Goal: Transaction & Acquisition: Purchase product/service

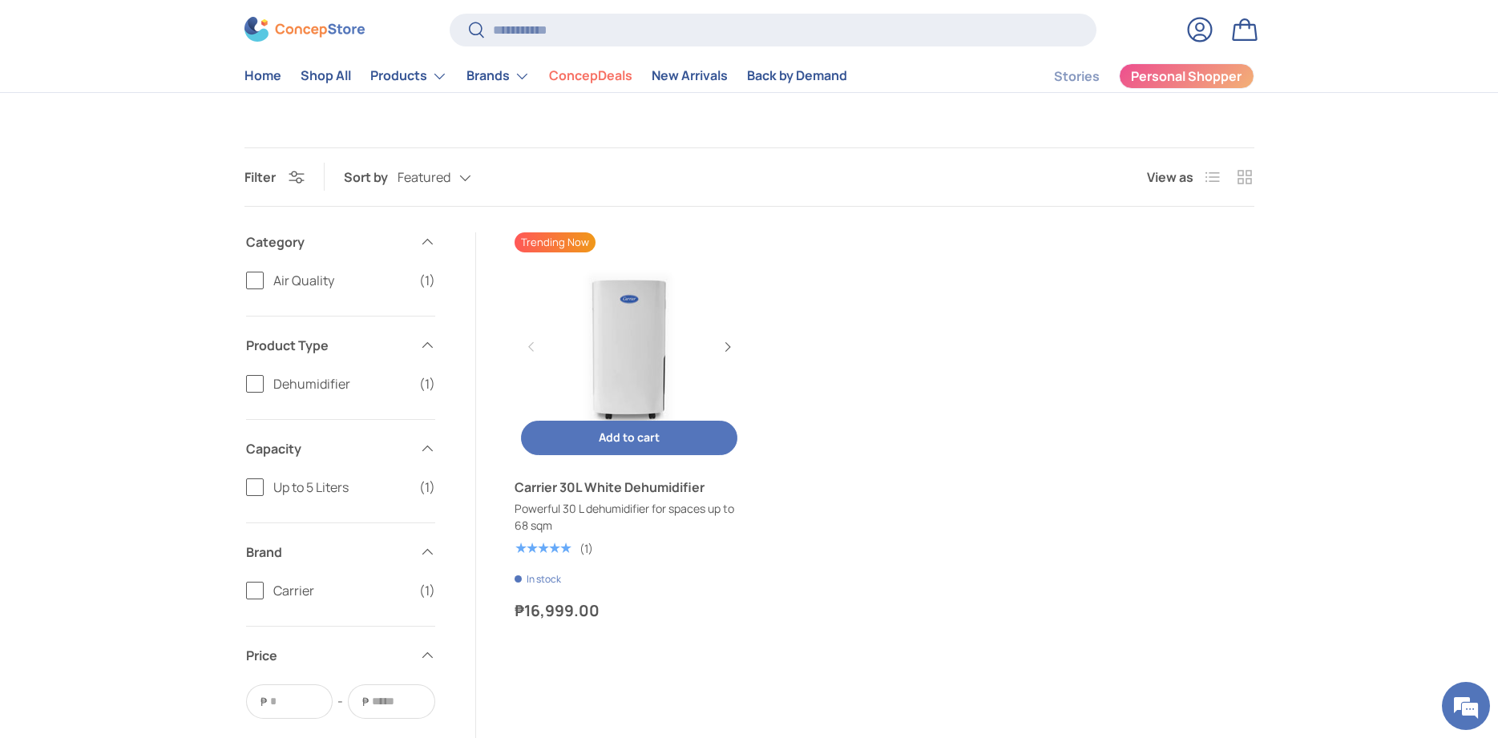
scroll to position [245, 0]
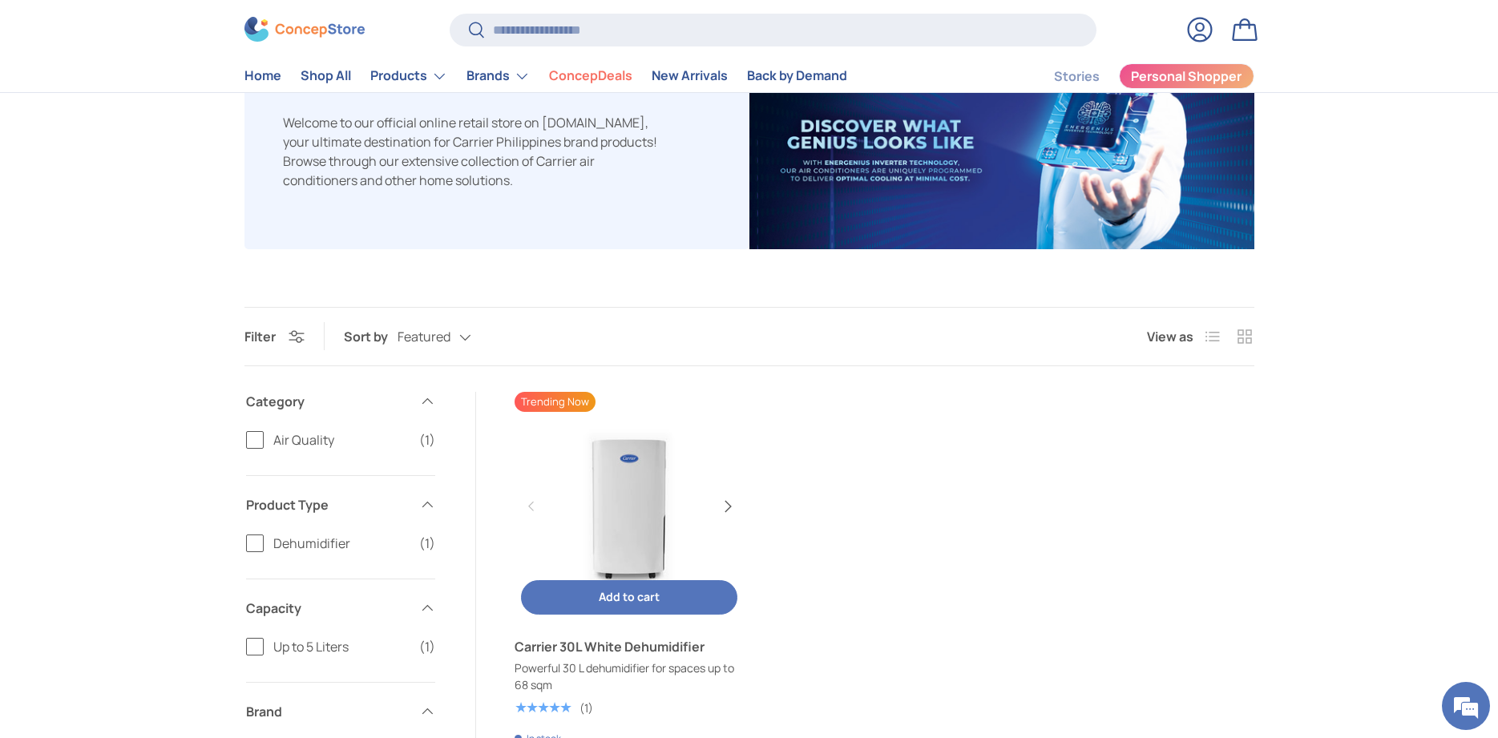
click at [729, 504] on button "Next" at bounding box center [727, 507] width 26 height 26
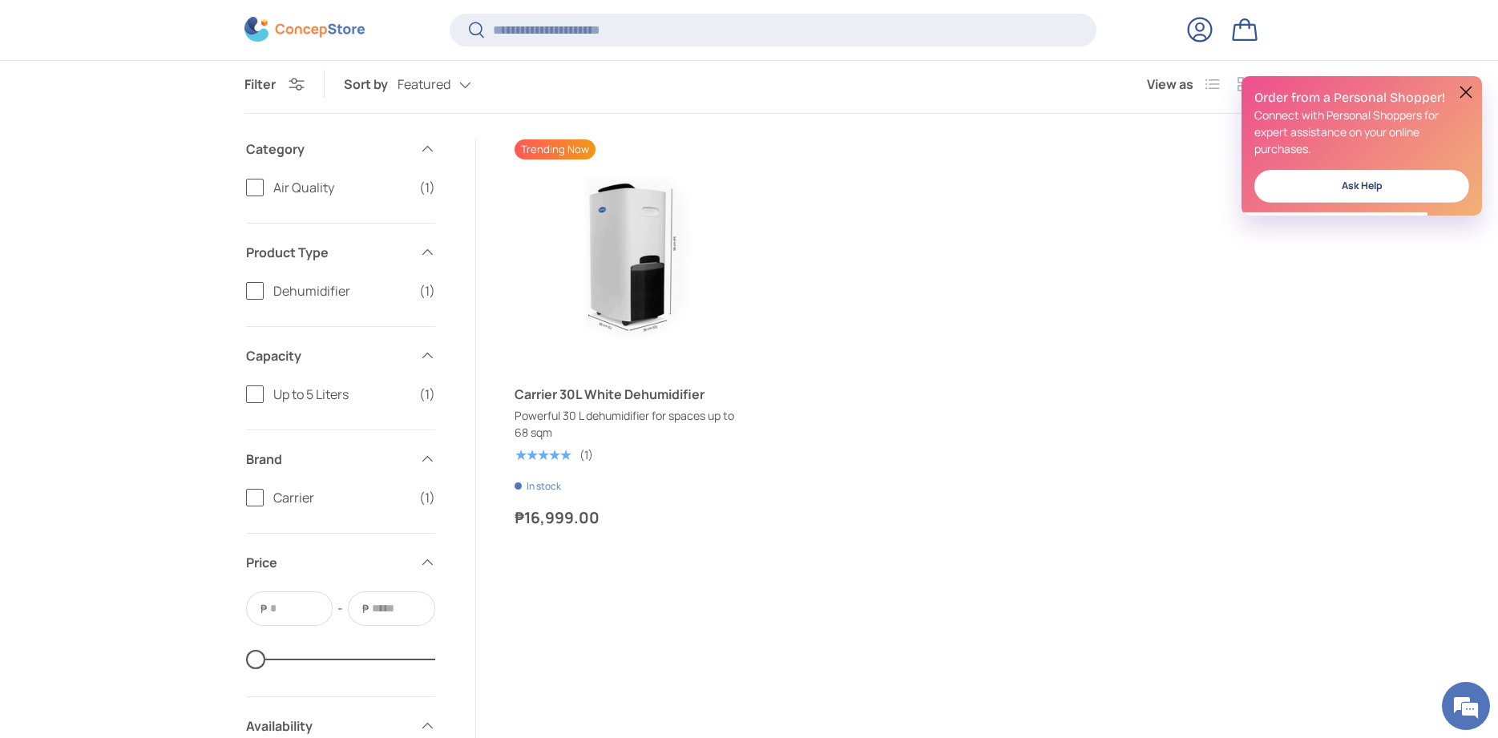
scroll to position [490, 0]
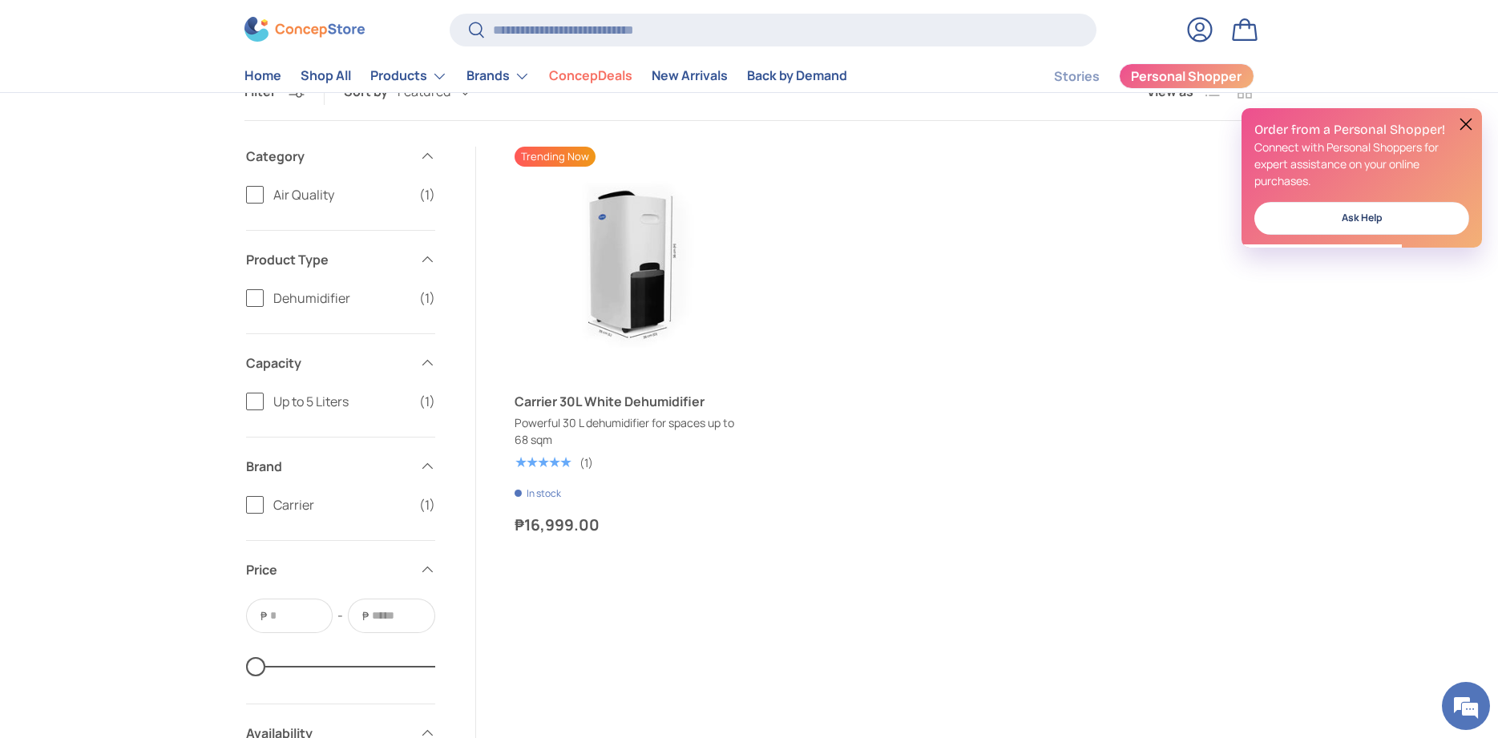
click at [247, 400] on label "Up to 5 Liters (1)" at bounding box center [340, 401] width 189 height 19
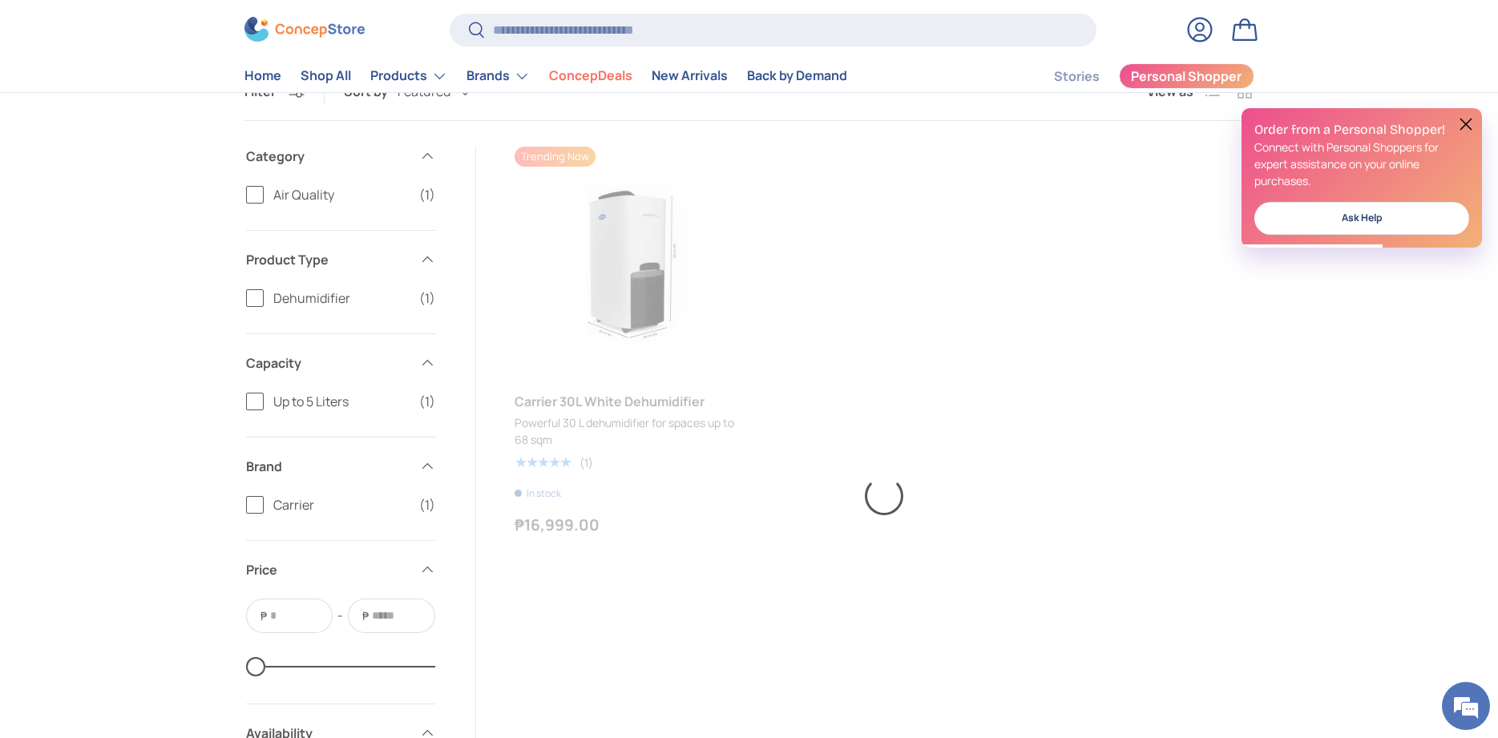
scroll to position [0, 459]
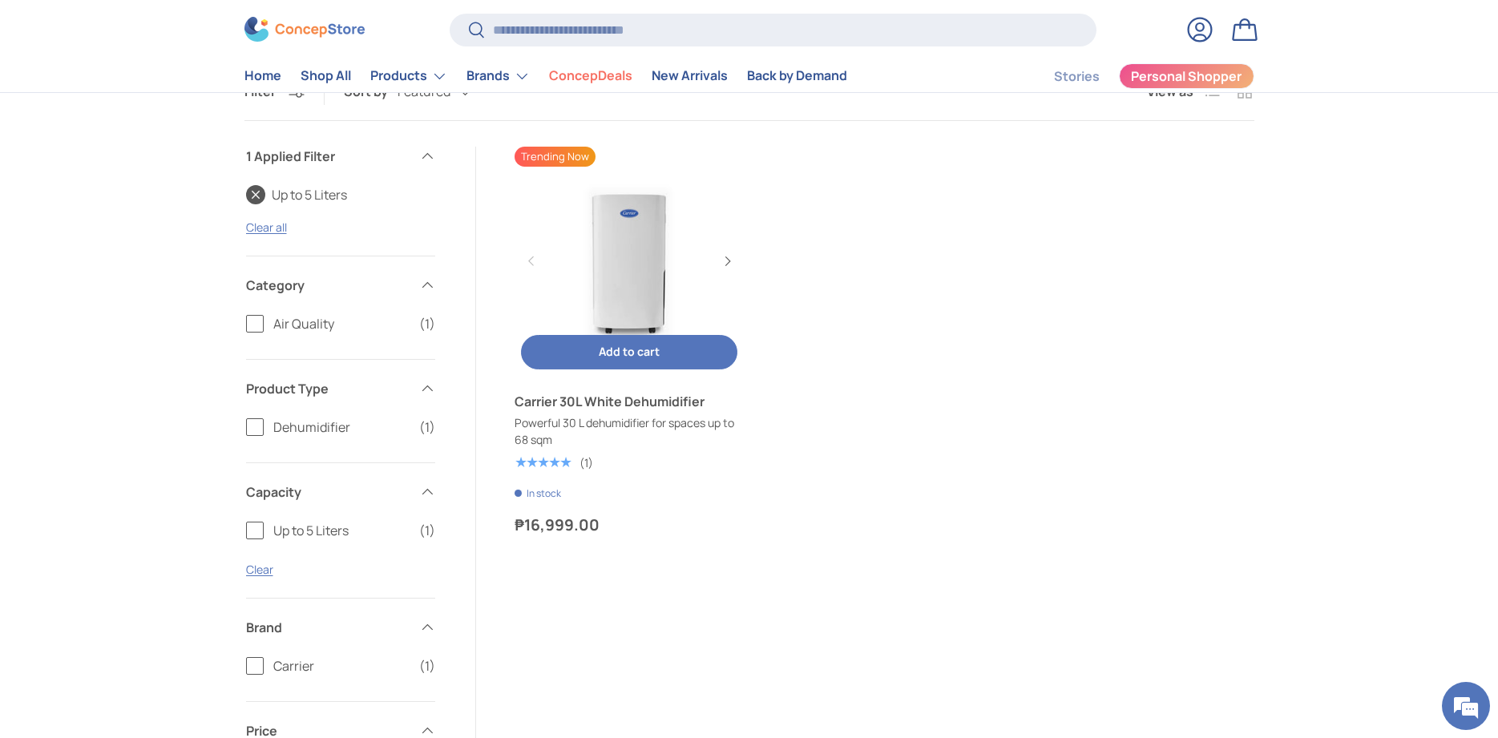
click at [619, 258] on link "Carrier 30L White Dehumidifier" at bounding box center [628, 261] width 229 height 229
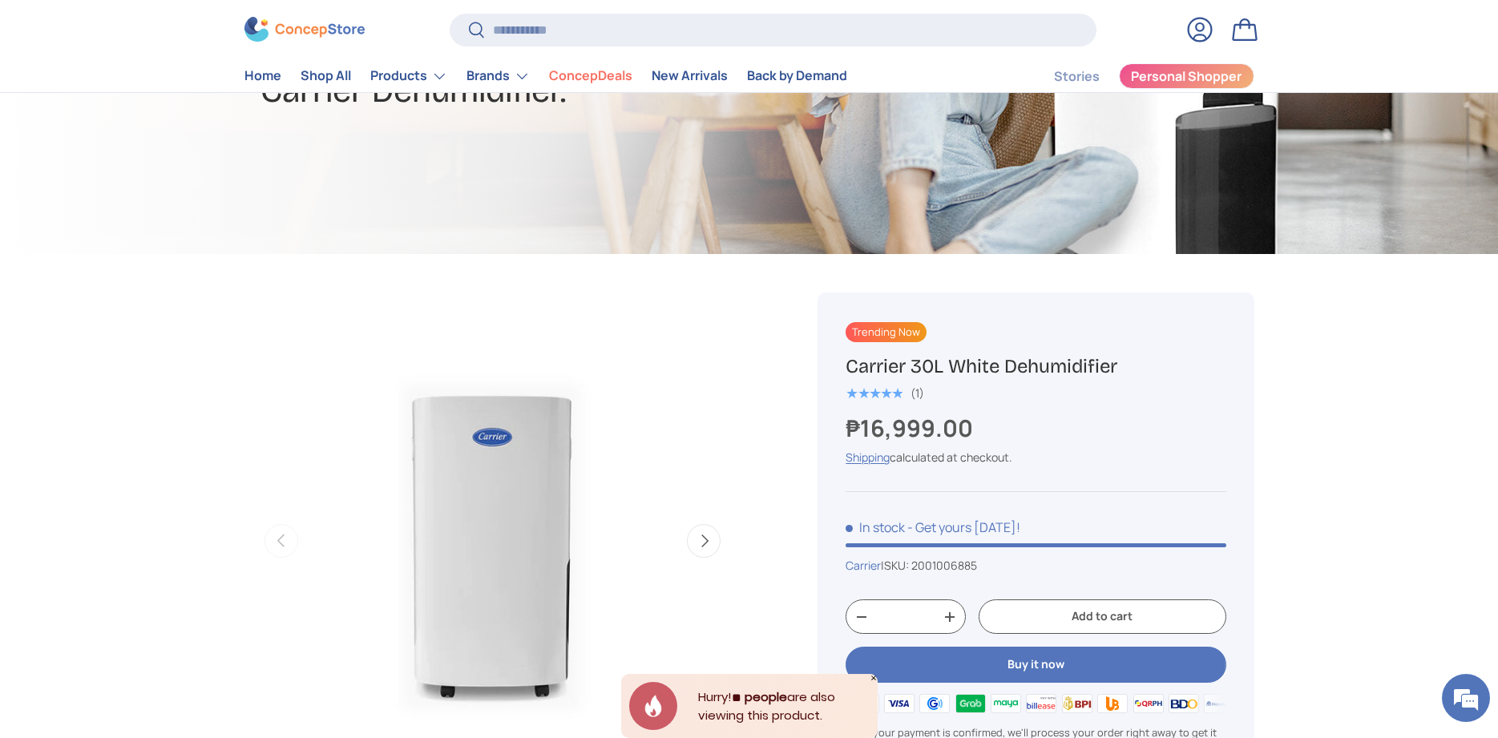
scroll to position [323, 0]
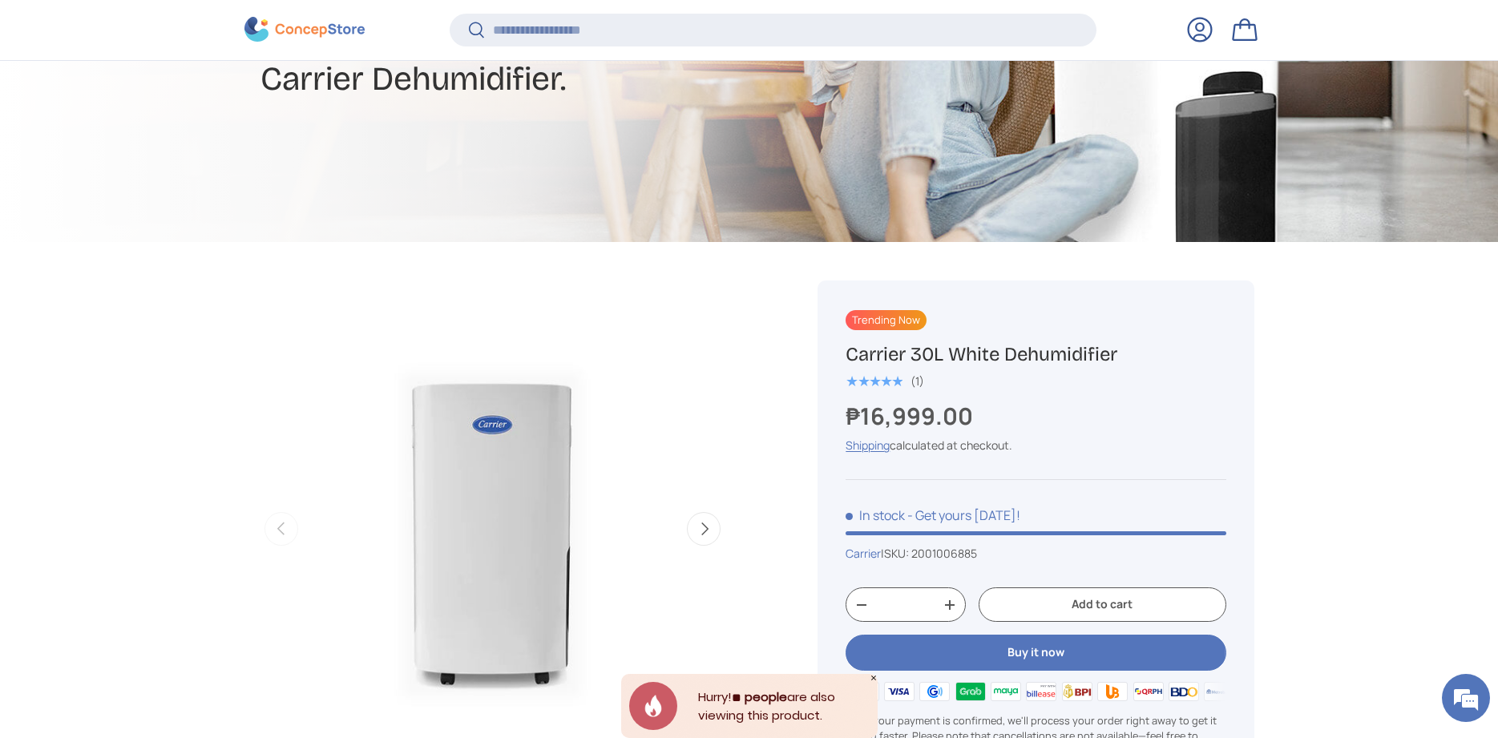
click at [716, 533] on button "Next" at bounding box center [704, 529] width 34 height 34
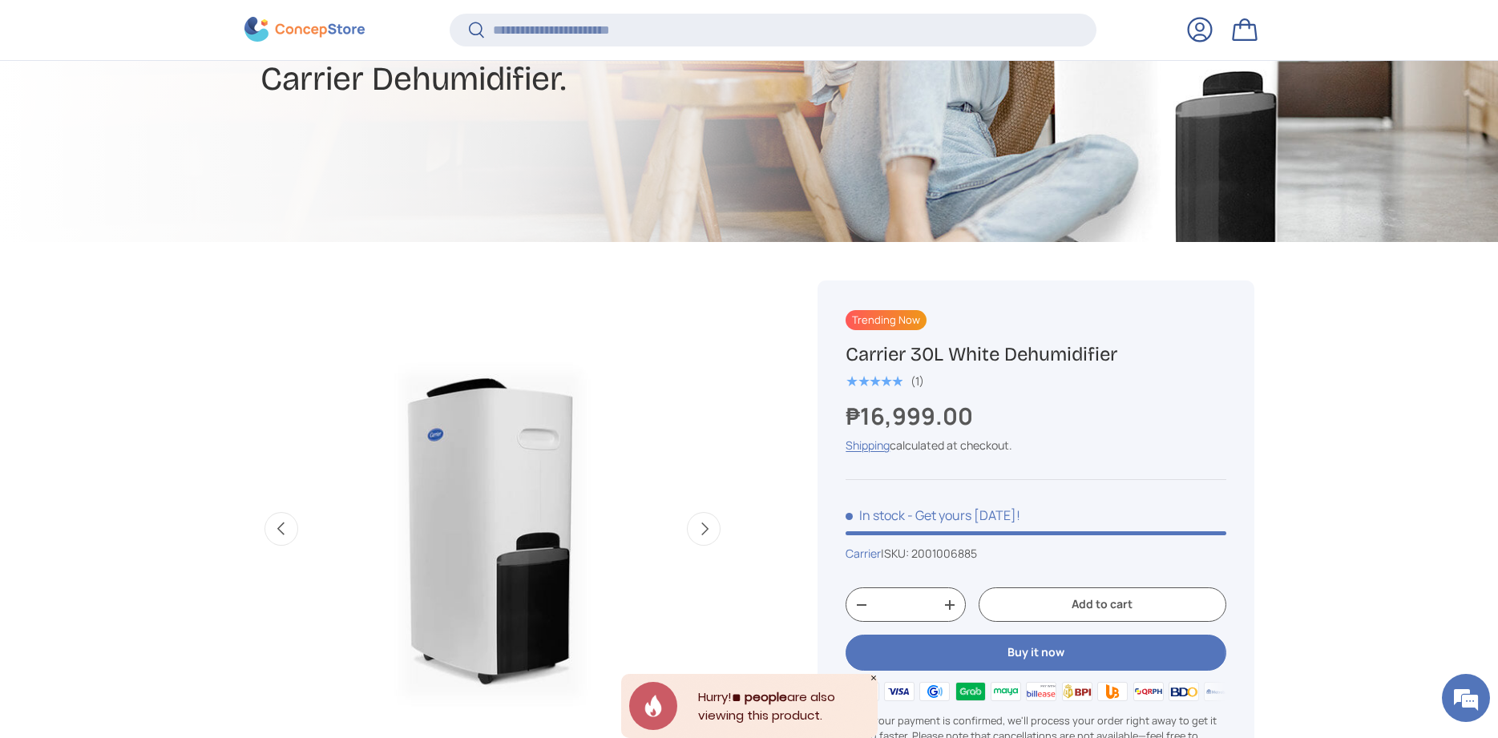
click at [716, 533] on button "Next" at bounding box center [704, 529] width 34 height 34
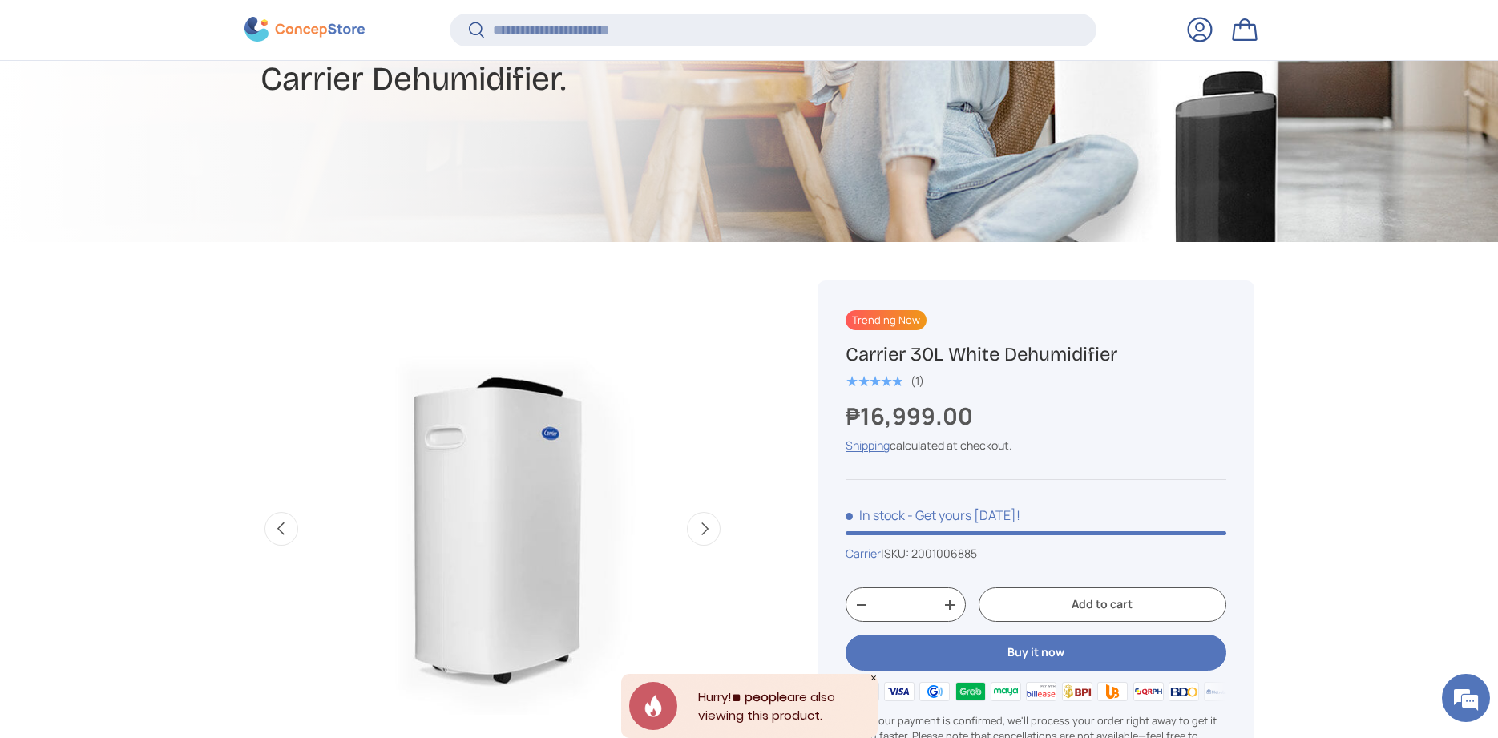
click at [716, 533] on button "Next" at bounding box center [704, 529] width 34 height 34
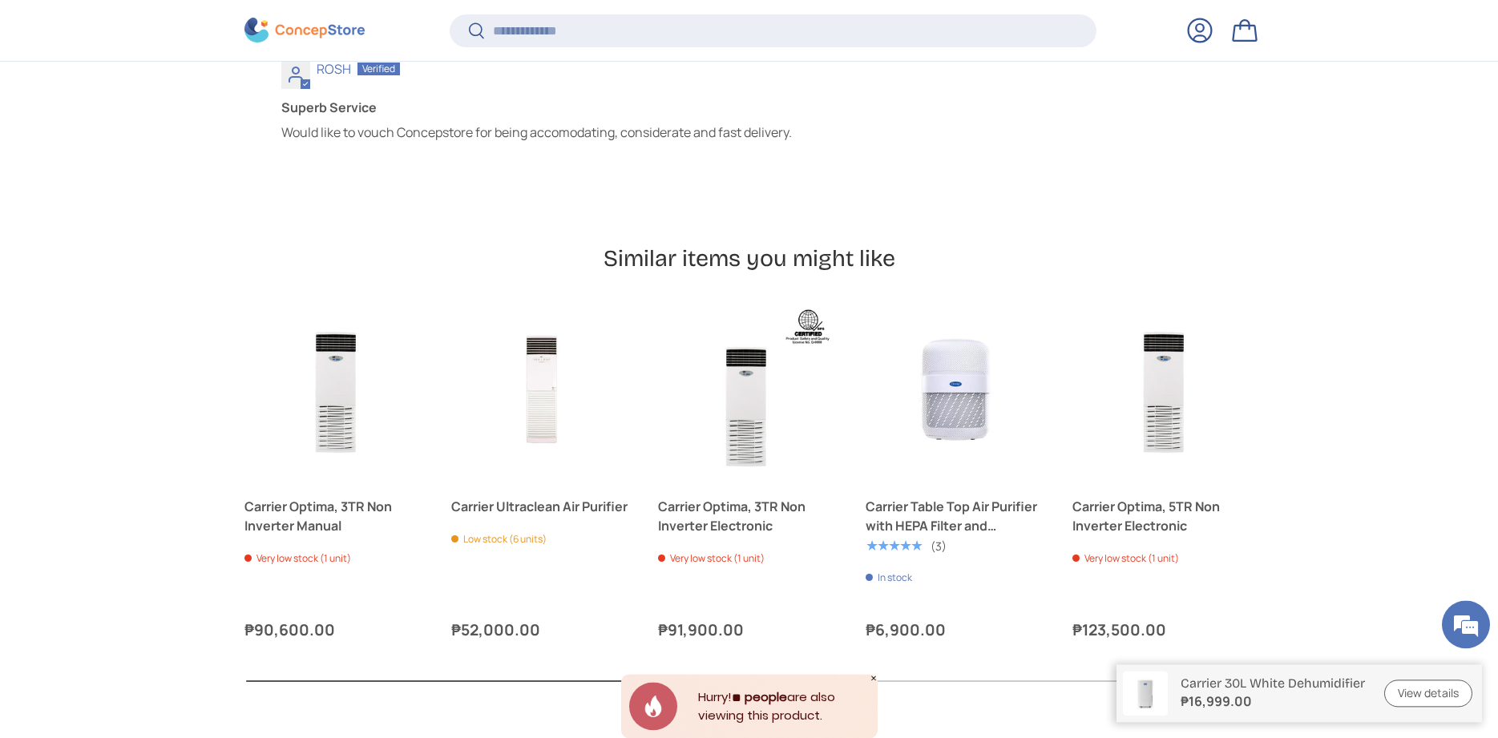
scroll to position [4573, 0]
